Goal: Understand process/instructions

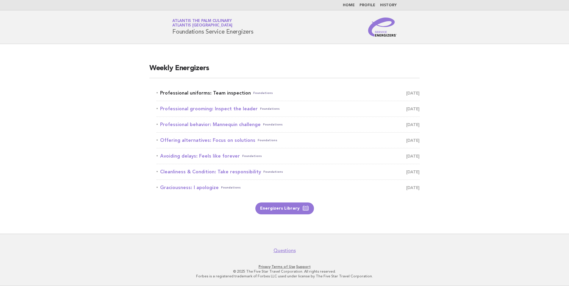
click at [208, 93] on link "Professional uniforms: Team inspection Foundations September 3" at bounding box center [288, 93] width 263 height 8
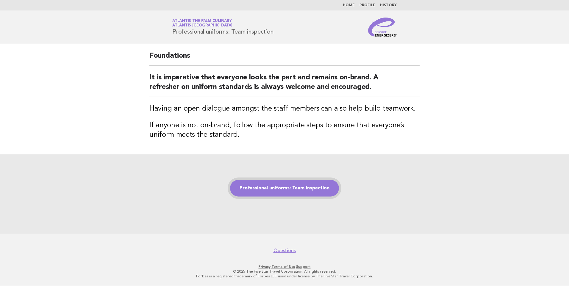
click at [309, 194] on link "Professional uniforms: Team inspection" at bounding box center [284, 188] width 109 height 17
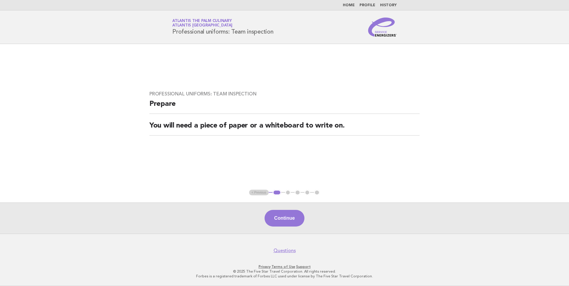
click at [297, 222] on button "Continue" at bounding box center [285, 218] width 40 height 17
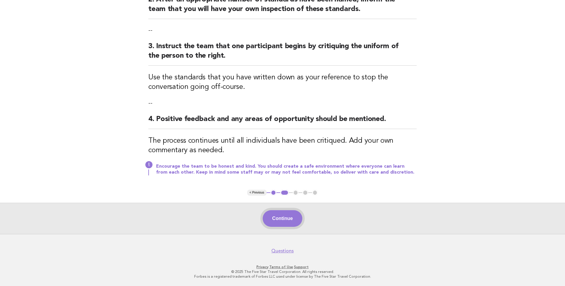
click at [287, 212] on button "Continue" at bounding box center [282, 218] width 40 height 17
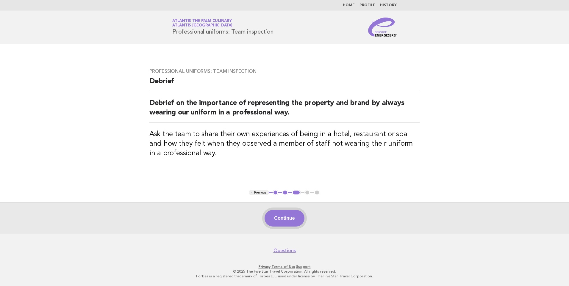
click at [274, 221] on button "Continue" at bounding box center [285, 218] width 40 height 17
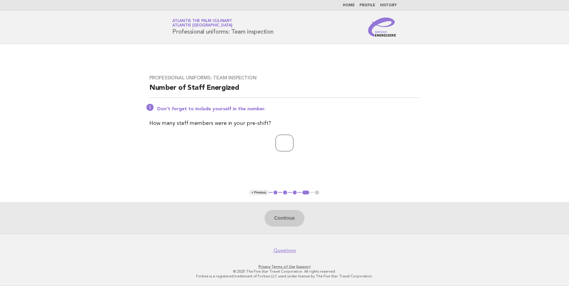
click at [283, 148] on input "number" at bounding box center [285, 143] width 18 height 17
type input "**"
click at [285, 230] on div "Continue" at bounding box center [284, 218] width 569 height 31
click at [285, 218] on button "Continue" at bounding box center [285, 218] width 40 height 17
